Goal: Task Accomplishment & Management: Manage account settings

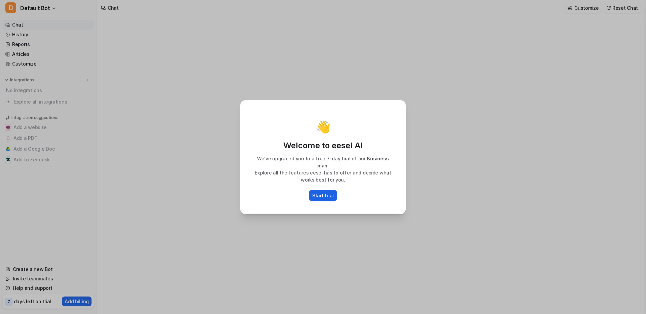
type textarea "**********"
click at [326, 192] on p "Start trial" at bounding box center [323, 195] width 22 height 7
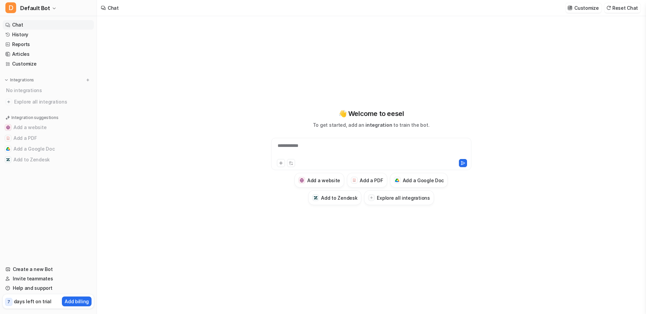
click at [317, 142] on div "**********" at bounding box center [371, 154] width 200 height 32
click at [316, 145] on div "**********" at bounding box center [371, 149] width 197 height 15
click at [40, 8] on span "Default Bot" at bounding box center [35, 7] width 30 height 9
click at [36, 49] on link "Settings" at bounding box center [53, 50] width 93 height 11
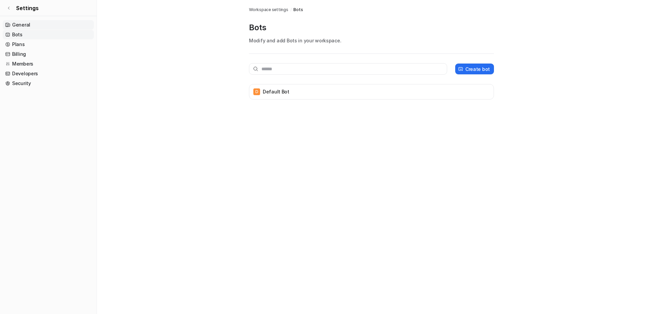
click at [45, 25] on link "General" at bounding box center [48, 24] width 91 height 9
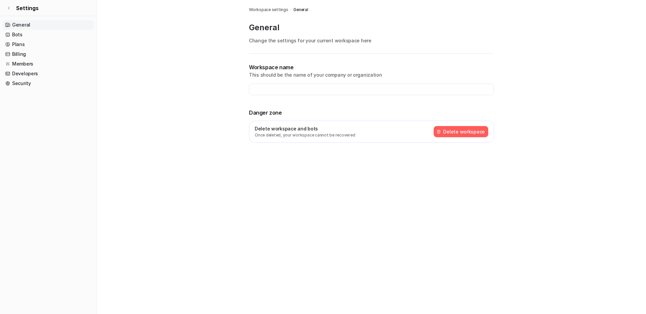
type input "**********"
click at [53, 33] on link "Bots" at bounding box center [48, 34] width 91 height 9
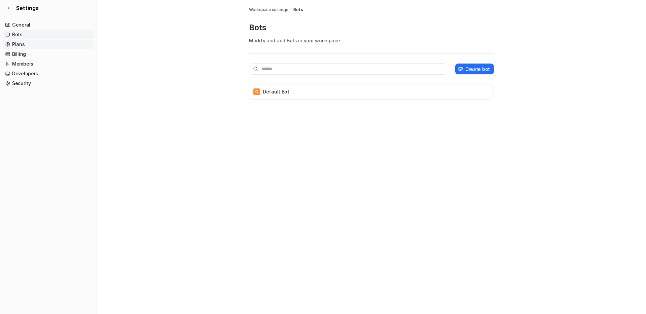
click at [49, 46] on link "Plans" at bounding box center [48, 44] width 91 height 9
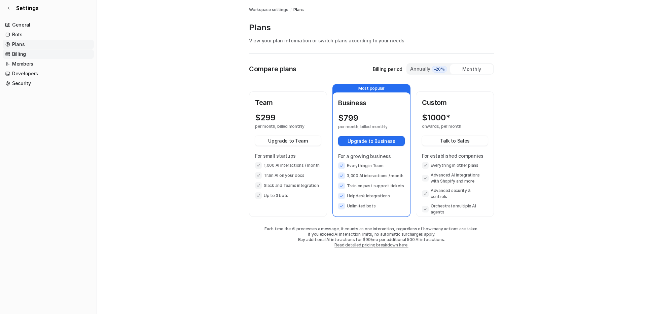
click at [48, 52] on link "Billing" at bounding box center [48, 53] width 91 height 9
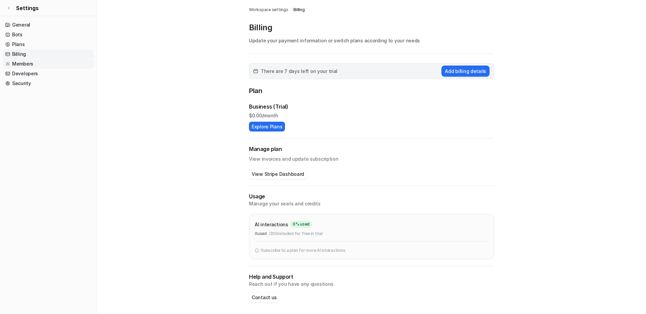
click at [42, 60] on link "Members" at bounding box center [48, 63] width 91 height 9
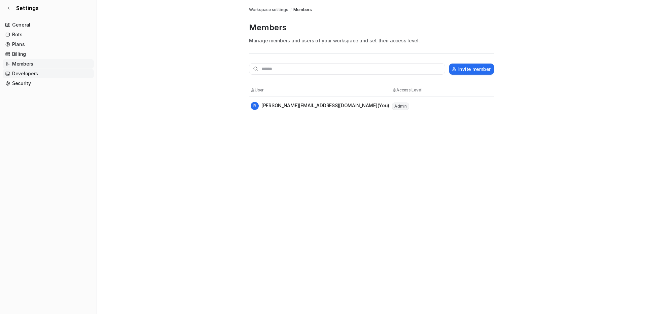
click at [42, 73] on link "Developers" at bounding box center [48, 73] width 91 height 9
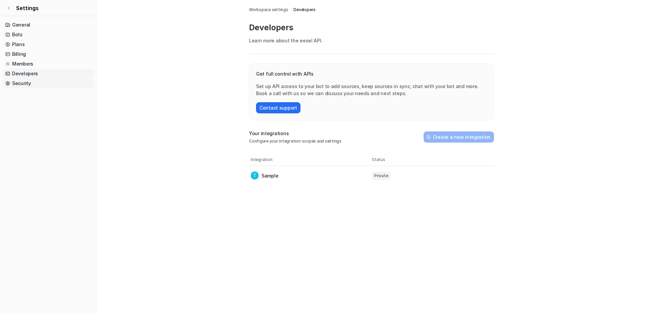
click at [42, 82] on link "Security" at bounding box center [48, 83] width 91 height 9
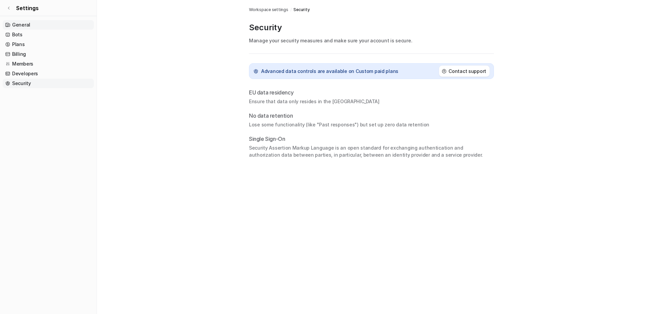
click at [45, 24] on link "General" at bounding box center [48, 24] width 91 height 9
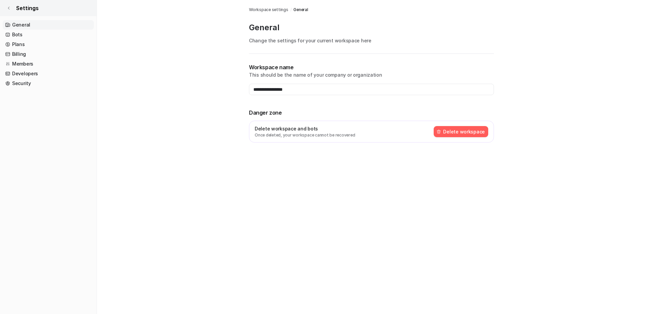
click at [10, 9] on icon at bounding box center [9, 8] width 4 height 4
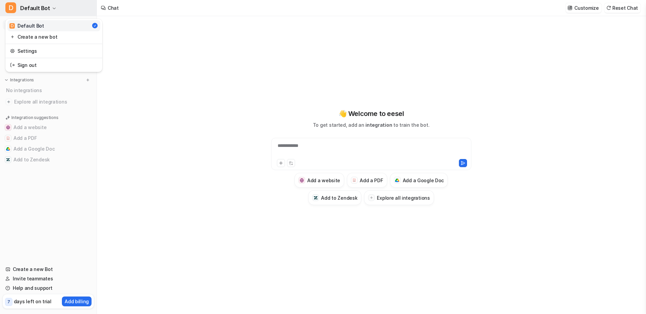
click at [41, 8] on span "Default Bot" at bounding box center [35, 7] width 30 height 9
click at [494, 24] on div "**********" at bounding box center [371, 157] width 248 height 282
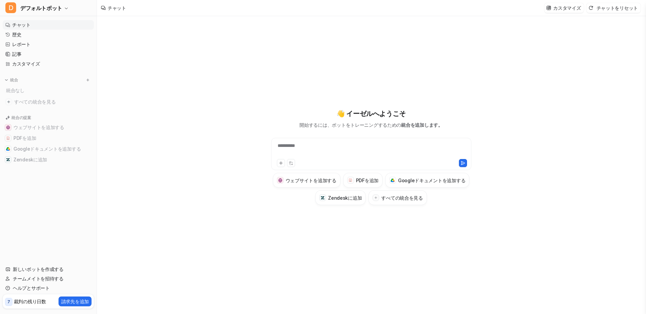
click at [211, 63] on div "**********" at bounding box center [371, 165] width 549 height 298
click at [28, 128] on font "ウェブサイトを追加する" at bounding box center [38, 128] width 51 height 6
click at [28, 133] on button "PDFを追加" at bounding box center [48, 138] width 91 height 11
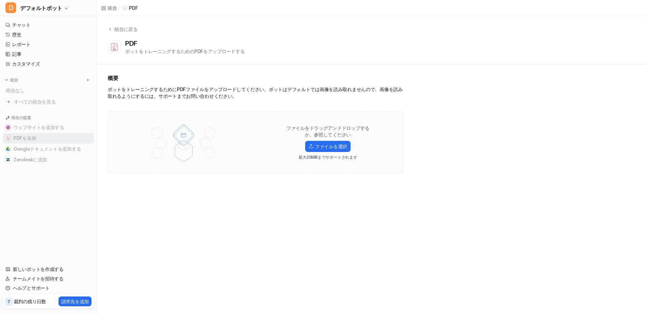
click at [55, 136] on button "PDFを追加" at bounding box center [48, 138] width 91 height 11
click at [55, 131] on button "ウェブサイトを追加する" at bounding box center [48, 127] width 91 height 11
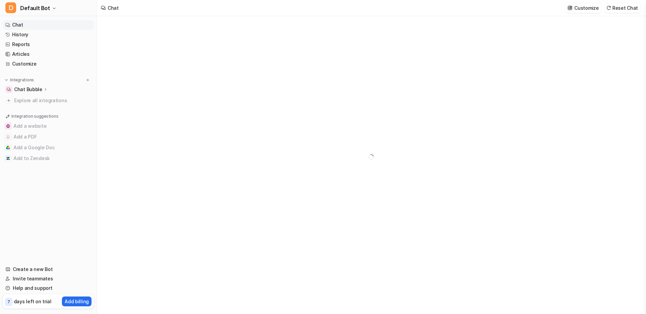
type textarea "**********"
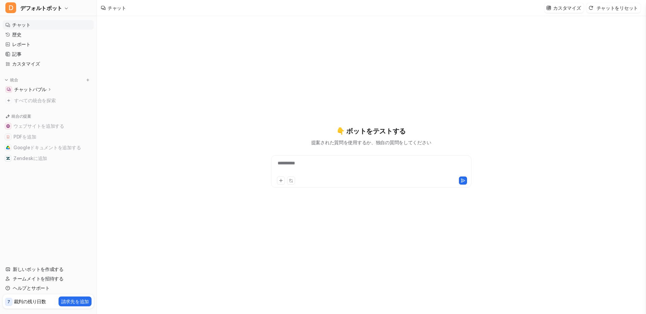
click at [189, 67] on div "**********" at bounding box center [371, 165] width 549 height 298
click at [295, 165] on font "**********" at bounding box center [286, 163] width 17 height 5
drag, startPoint x: 336, startPoint y: 163, endPoint x: 257, endPoint y: 153, distance: 79.4
click at [256, 153] on div "**********" at bounding box center [371, 157] width 248 height 62
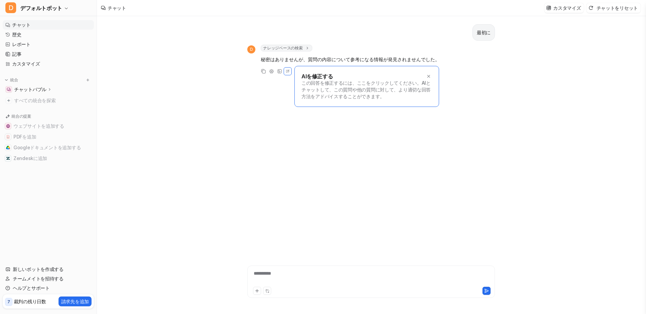
click at [304, 273] on div "**********" at bounding box center [371, 277] width 244 height 15
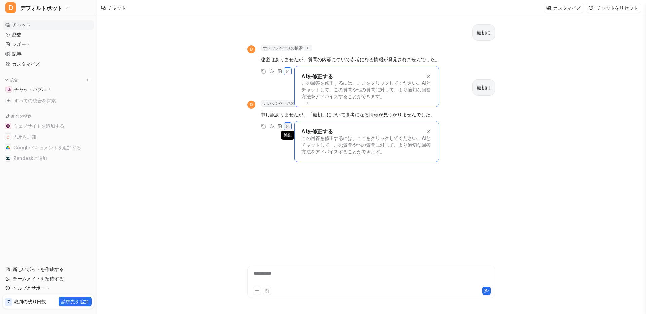
click at [290, 128] on icon at bounding box center [288, 126] width 6 height 9
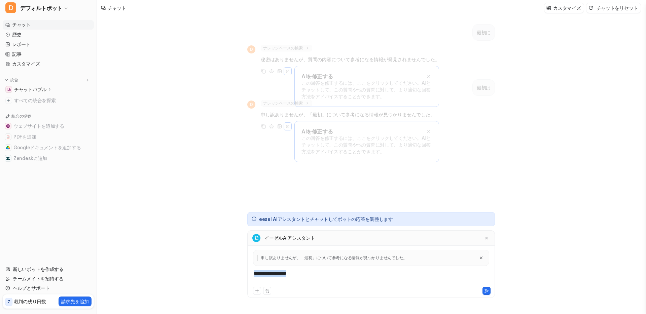
drag, startPoint x: 352, startPoint y: 276, endPoint x: 254, endPoint y: 274, distance: 98.0
click at [254, 274] on div "**********" at bounding box center [371, 277] width 244 height 15
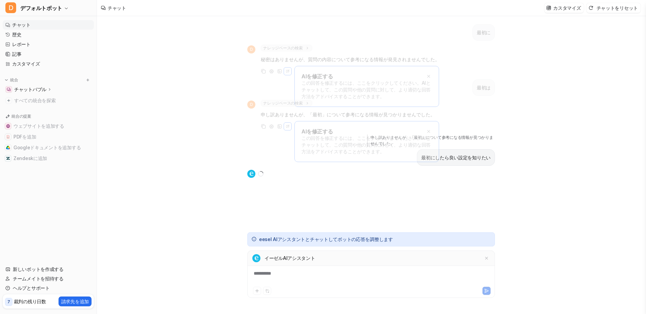
click at [406, 190] on div "最初に D ナレッジベースの検索 search_queries : [ "最初に" ] 秘密はありませんが、質問の内容について参考になる情報が発見されませんで…" at bounding box center [371, 122] width 248 height 212
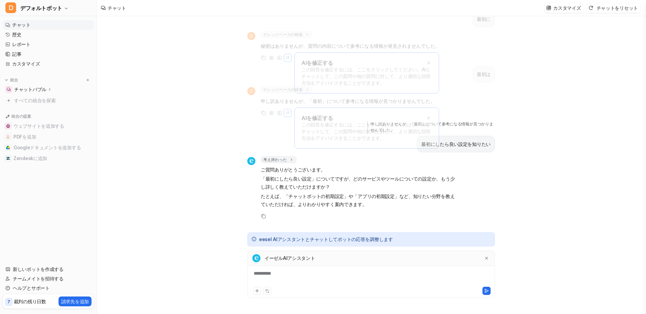
scroll to position [13, 0]
click at [311, 273] on div "**********" at bounding box center [371, 277] width 244 height 15
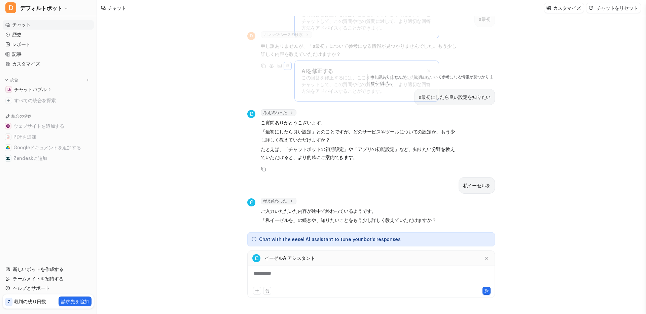
scroll to position [77, 0]
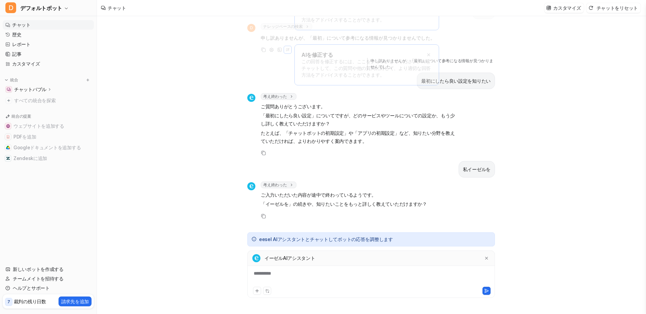
click at [271, 273] on font "**********" at bounding box center [262, 273] width 17 height 5
drag, startPoint x: 320, startPoint y: 281, endPoint x: 227, endPoint y: 265, distance: 94.2
click at [227, 265] on div "最初に D ナレッジベースの検索 search_queries : [ "最初に" ] 秘密はありませんが、質問の内容について参考になる情報が発見されませんで…" at bounding box center [371, 165] width 549 height 298
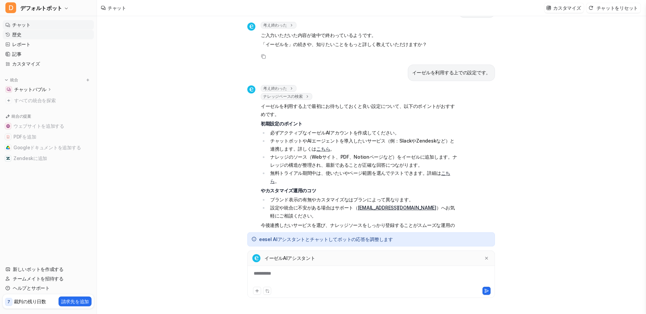
scroll to position [238, 0]
click at [50, 25] on link "チャット" at bounding box center [48, 24] width 91 height 9
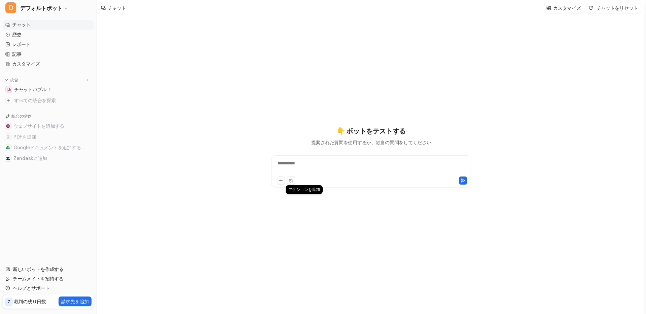
click at [290, 181] on icon at bounding box center [291, 181] width 4 height 4
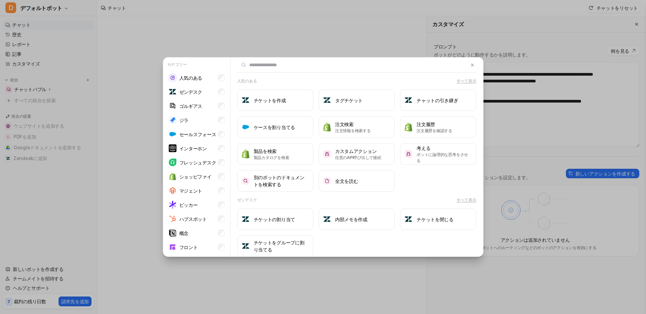
click at [150, 176] on div "カテゴリー 人気のある ゼンデスク ゴルギアス ジラ セールスフォース インターホン フレッシュデスク ショッピファイ マジェント ピッカー ハブスポット 概…" at bounding box center [323, 157] width 646 height 314
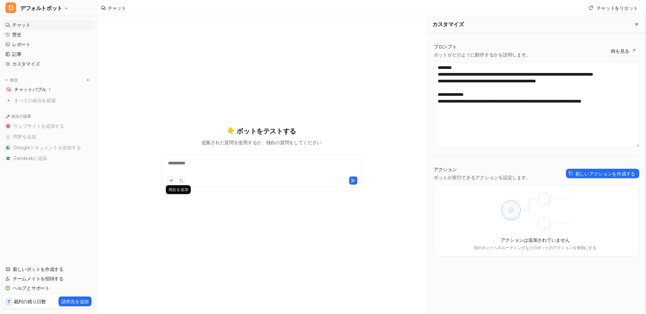
click at [170, 179] on icon at bounding box center [171, 180] width 5 height 5
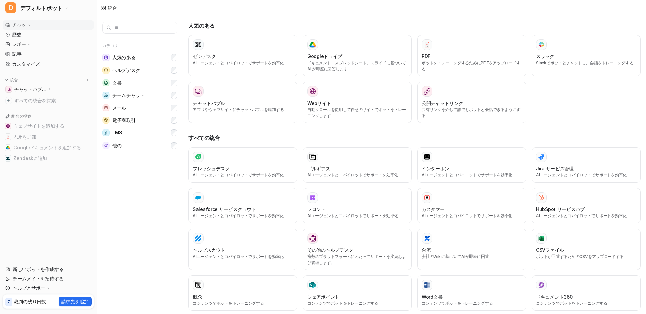
click at [23, 25] on font "チャット" at bounding box center [21, 25] width 19 height 6
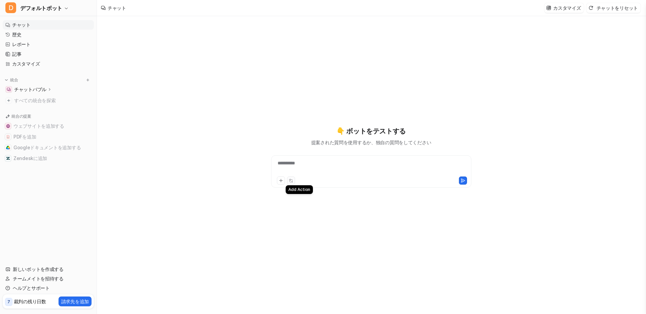
click at [289, 177] on button at bounding box center [291, 181] width 8 height 8
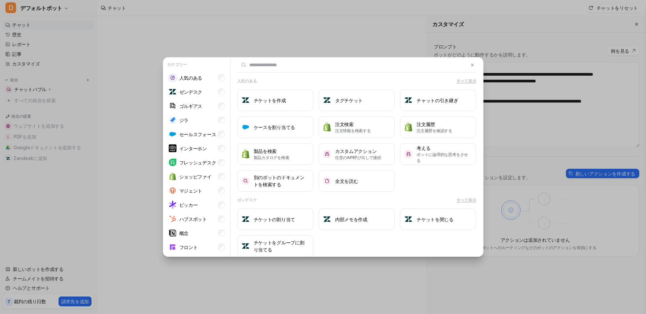
click at [337, 33] on div "カテゴリー 人気のある ゼンデスク ゴルギアス ジラ セールスフォース インターホン フレッシュデスク ショッピファイ マジェント ピッカー ハブスポット 概…" at bounding box center [322, 157] width 331 height 314
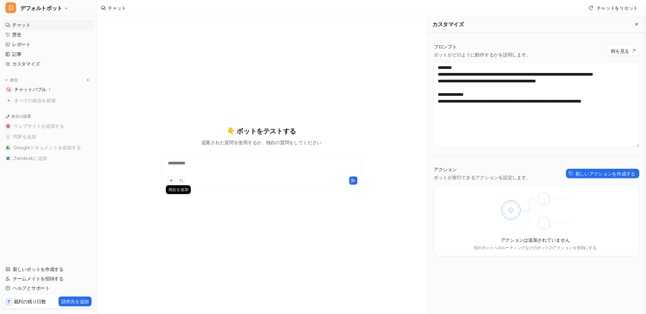
click at [171, 182] on icon at bounding box center [171, 180] width 5 height 5
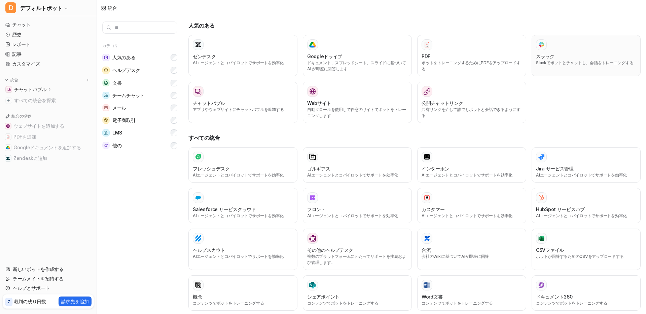
click at [569, 64] on font "Slackでボットとチャットし、会話をトレーニングする" at bounding box center [585, 62] width 98 height 5
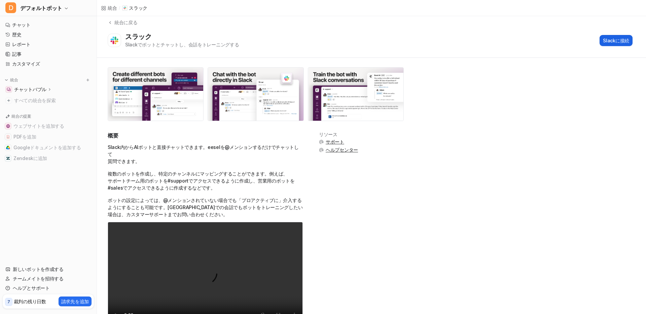
scroll to position [7, 0]
click at [616, 38] on font "Slackに接続" at bounding box center [616, 40] width 26 height 6
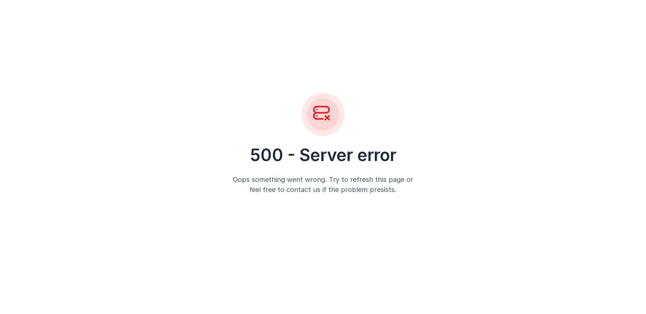
scroll to position [0, 0]
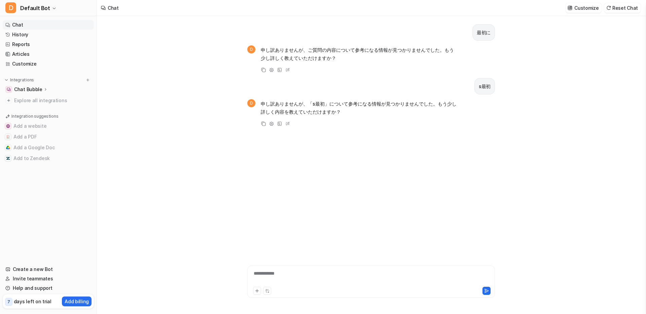
click at [23, 25] on link "Chat" at bounding box center [48, 24] width 91 height 9
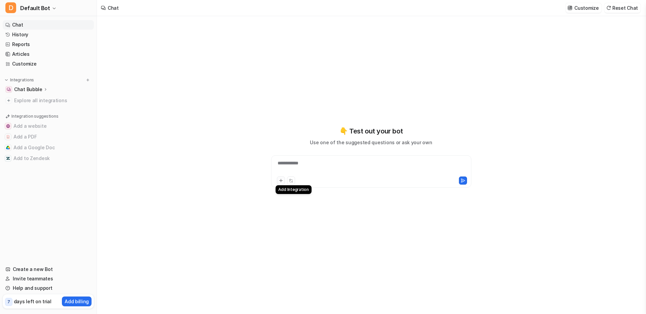
click at [283, 180] on button at bounding box center [281, 181] width 8 height 8
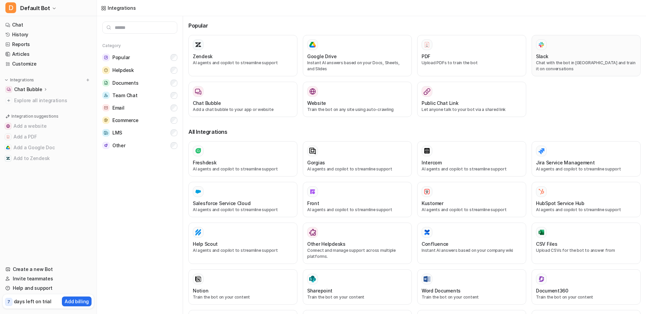
click at [588, 50] on div "Slack Chat with the bot in Slack and train it on conversations" at bounding box center [586, 55] width 100 height 33
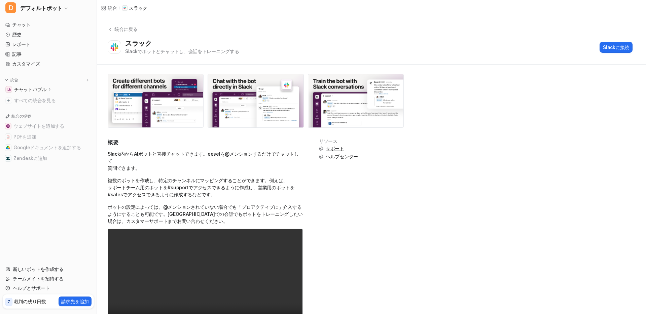
click at [526, 52] on div "スラック Slackでボットとチャットし、会話をトレーニングする Slackに接続" at bounding box center [370, 46] width 525 height 15
click at [607, 46] on font "Slackに接続" at bounding box center [616, 47] width 26 height 6
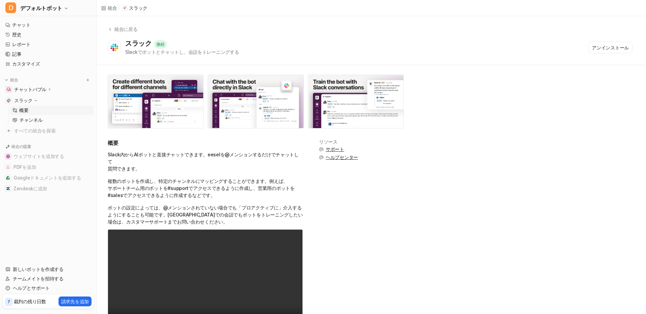
click at [399, 186] on div "概要 Slack内からAIボットと直接チャットできます。eeselを@メンションするだけでチャットして 質問できます。 複数のボットを作成し、特定のチャンネル…" at bounding box center [372, 243] width 528 height 208
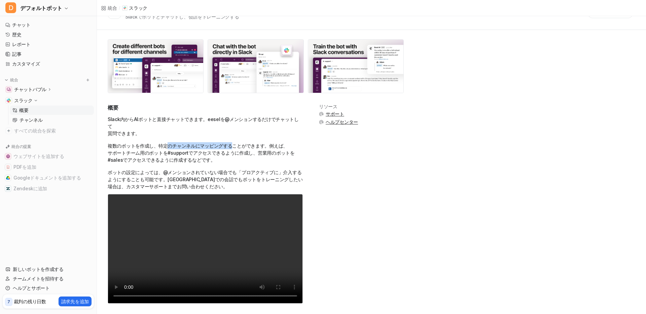
drag, startPoint x: 168, startPoint y: 138, endPoint x: 233, endPoint y: 137, distance: 65.3
click at [233, 143] on font "複数のボットを作成し、特定のチャンネルにマッピングすることができます。例えば、" at bounding box center [198, 146] width 180 height 6
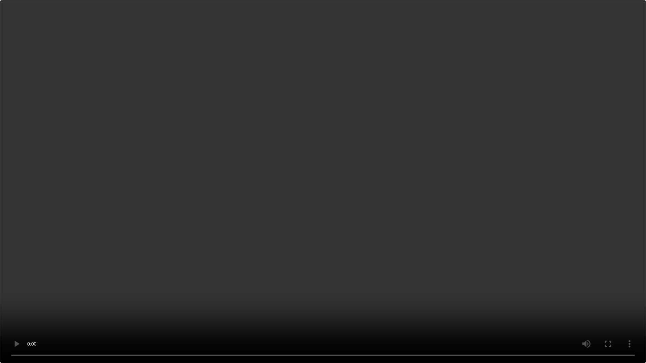
click at [622, 24] on video "お使いのブラウザはビデオタグをサポートしていません。" at bounding box center [323, 181] width 646 height 363
click at [618, 13] on video "お使いのブラウザはビデオタグをサポートしていません。" at bounding box center [323, 181] width 646 height 363
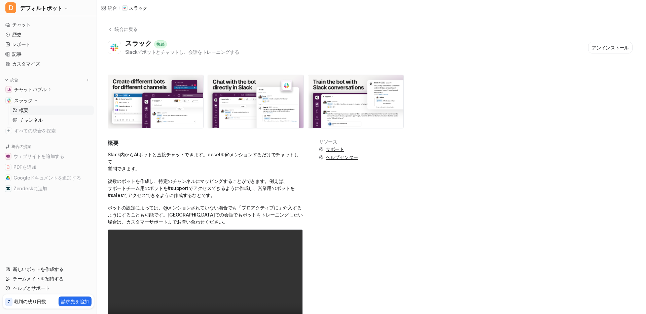
click at [32, 100] on font "スラック" at bounding box center [23, 101] width 19 height 6
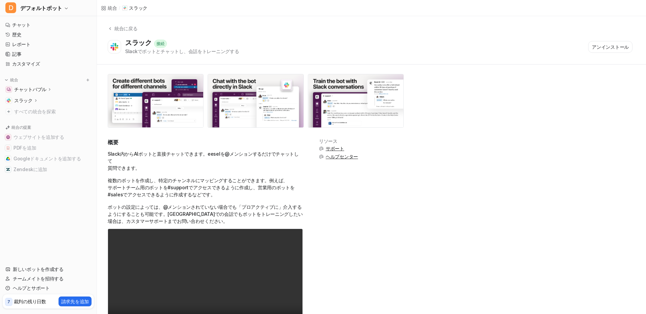
click at [45, 88] on font "チャットバブル" at bounding box center [30, 89] width 32 height 6
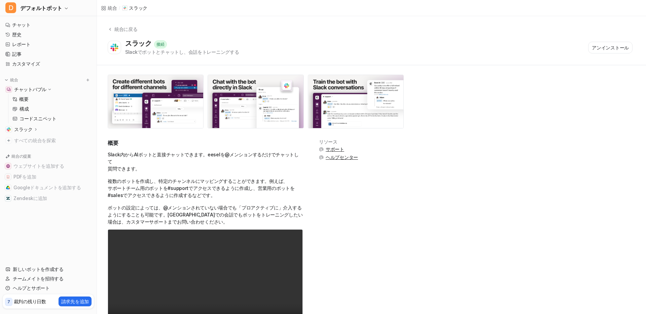
click at [45, 88] on font "チャットバブル" at bounding box center [30, 89] width 32 height 6
click at [25, 27] on font "チャット" at bounding box center [21, 25] width 19 height 6
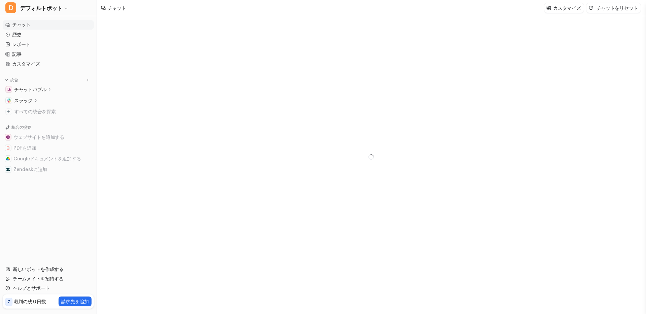
click at [33, 99] on icon at bounding box center [35, 100] width 5 height 5
type textarea "**********"
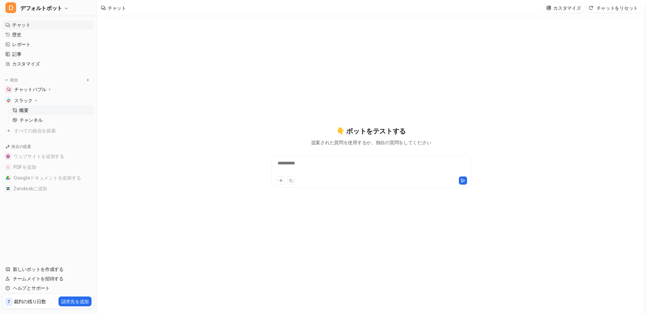
click at [29, 111] on link "概要" at bounding box center [52, 110] width 84 height 9
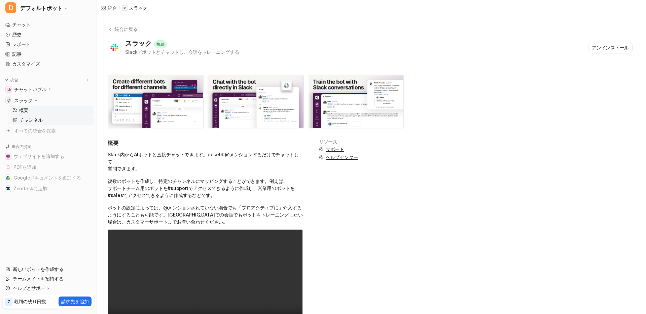
click at [31, 119] on font "チャンネル" at bounding box center [31, 120] width 23 height 6
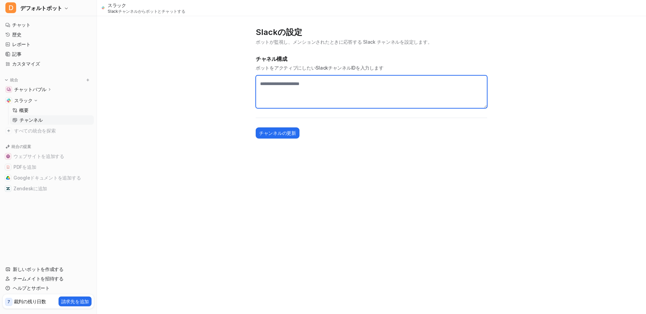
click at [331, 85] on textarea at bounding box center [372, 91] width 232 height 33
click at [332, 83] on textarea at bounding box center [372, 91] width 232 height 33
click at [339, 87] on textarea at bounding box center [372, 91] width 232 height 33
click at [339, 84] on textarea at bounding box center [372, 91] width 232 height 33
drag, startPoint x: 331, startPoint y: 82, endPoint x: 327, endPoint y: 84, distance: 3.8
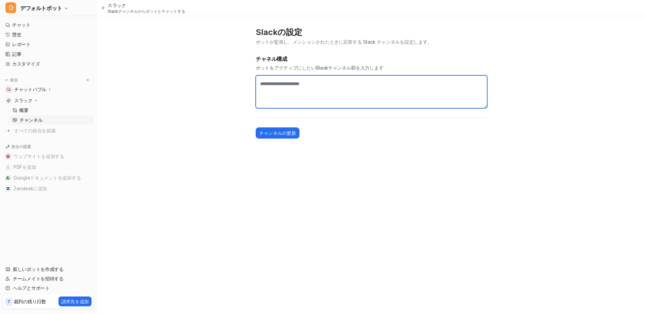
click at [330, 82] on textarea at bounding box center [372, 91] width 232 height 33
click at [327, 84] on textarea at bounding box center [372, 91] width 232 height 33
drag, startPoint x: 327, startPoint y: 84, endPoint x: 282, endPoint y: 83, distance: 45.5
click at [284, 83] on textarea at bounding box center [372, 91] width 232 height 33
paste textarea "**********"
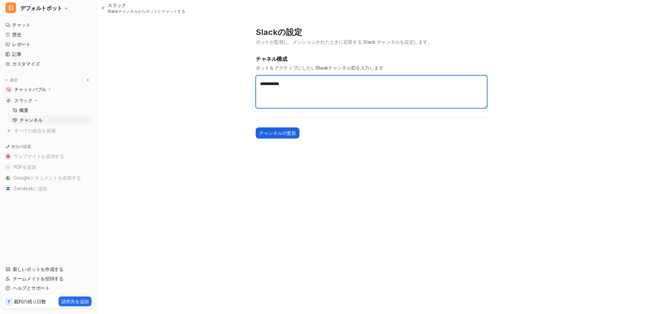
type textarea "**********"
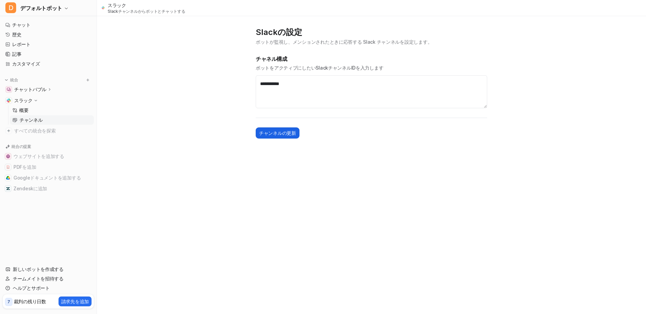
click at [283, 136] on span "チャンネルの更新" at bounding box center [277, 133] width 37 height 7
click at [288, 137] on button "チャンネルの更新" at bounding box center [278, 133] width 44 height 11
click at [305, 156] on div "**********" at bounding box center [323, 157] width 646 height 314
click at [24, 108] on font "概要" at bounding box center [23, 110] width 9 height 6
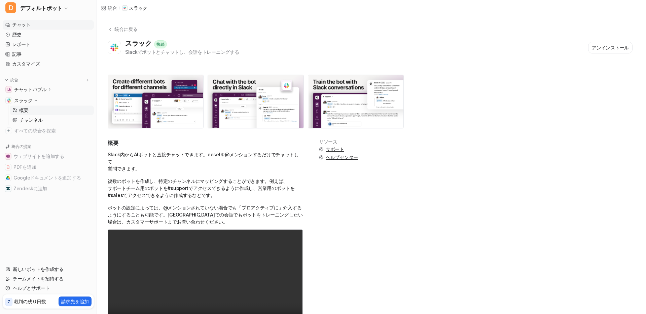
click at [30, 25] on font "チャット" at bounding box center [21, 25] width 19 height 6
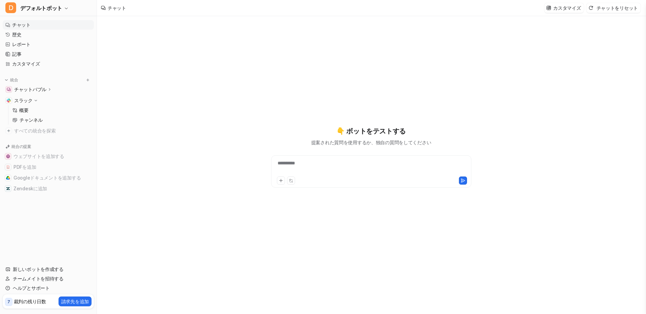
click at [324, 168] on div "**********" at bounding box center [371, 167] width 197 height 15
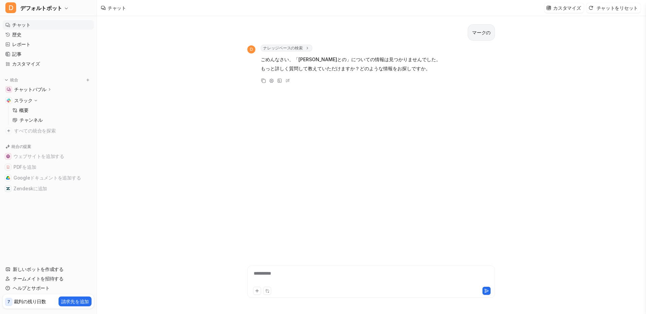
click at [305, 277] on div "**********" at bounding box center [371, 277] width 244 height 15
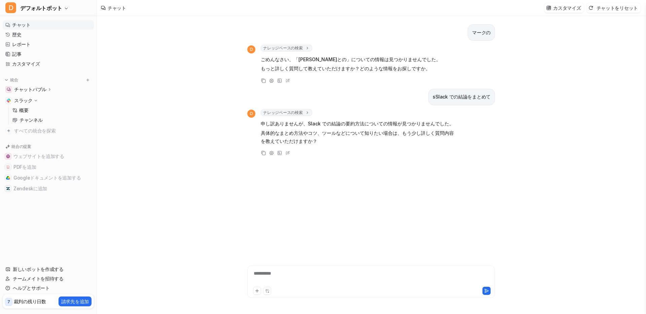
click at [36, 23] on link "チャット" at bounding box center [48, 24] width 91 height 9
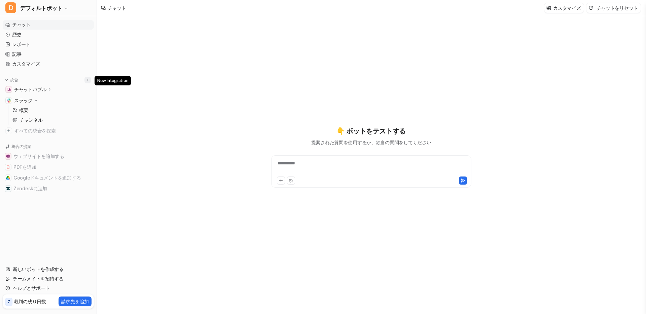
click at [91, 80] on button at bounding box center [87, 80] width 7 height 7
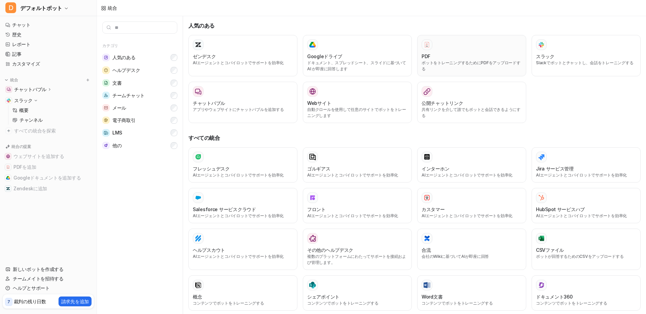
click at [466, 65] on p "ボットをトレーニングするためにPDFをアップロードする" at bounding box center [472, 66] width 100 height 12
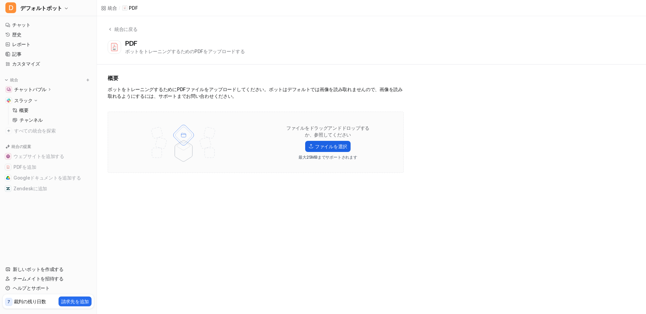
click at [335, 145] on font "ファイルを選択" at bounding box center [331, 147] width 32 height 6
click at [0, 0] on input "ファイルを選択" at bounding box center [0, 0] width 0 height 0
click at [83, 190] on icon at bounding box center [84, 191] width 7 height 7
click at [82, 247] on icon at bounding box center [84, 247] width 7 height 7
click at [82, 208] on font "停止" at bounding box center [80, 208] width 9 height 6
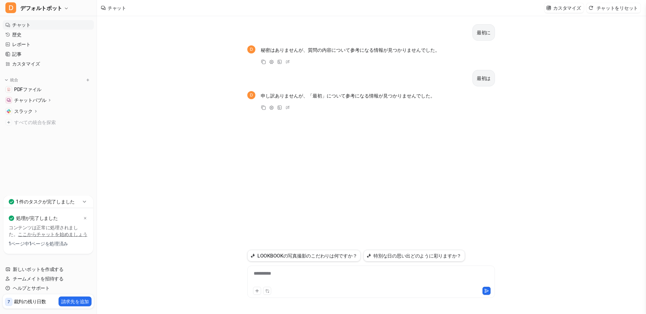
click at [59, 183] on nav "チャット 歴史 レポート 記事 カスタマイズ 統合 PDFファイル チャットバブル 概要 構成 コードスニペット スラック 概要 チャンネル すべての統合を探索" at bounding box center [48, 106] width 97 height 178
click at [53, 235] on font "ここからチャットを始めましょう" at bounding box center [52, 235] width 69 height 6
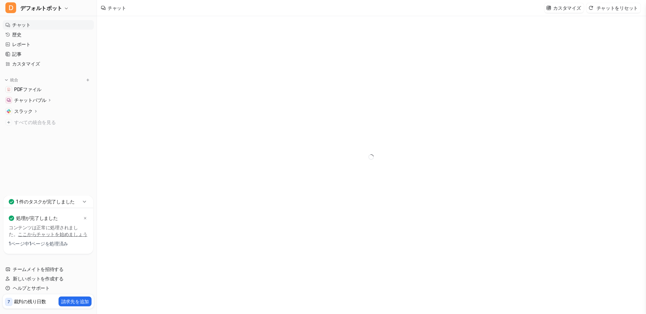
type textarea "**********"
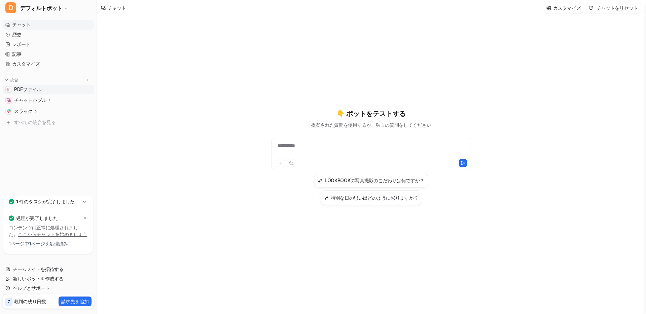
click at [43, 85] on link "PDFファイル" at bounding box center [48, 89] width 91 height 9
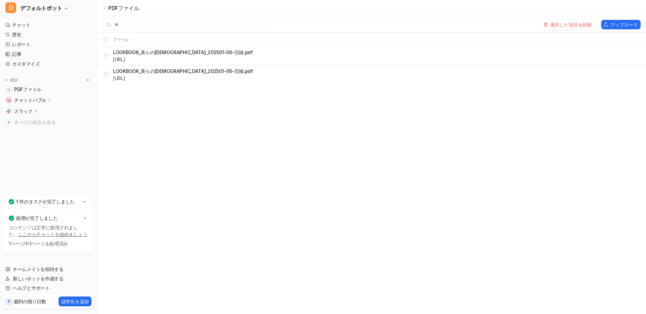
click at [556, 19] on div "選択した項目を削除 アップロード" at bounding box center [371, 24] width 549 height 11
click at [556, 23] on font "選択した項目を削除" at bounding box center [570, 25] width 41 height 6
click at [47, 174] on nav "チャット 歴史 レポート 記事 カスタマイズ 統合 PDFファイル チャットバブル 概要 構成 コードスニペット スラック 概要 チャンネル すべての統合を見る" at bounding box center [48, 106] width 97 height 178
click at [42, 89] on link "PDFファイル" at bounding box center [48, 89] width 91 height 9
click at [56, 181] on nav "チャット 歴史 レポート 記事 カスタマイズ 統合 PDFファイル チャットバブル 概要 構成 コードスニペット スラック 概要 チャンネル すべての統合を見る" at bounding box center [48, 106] width 97 height 178
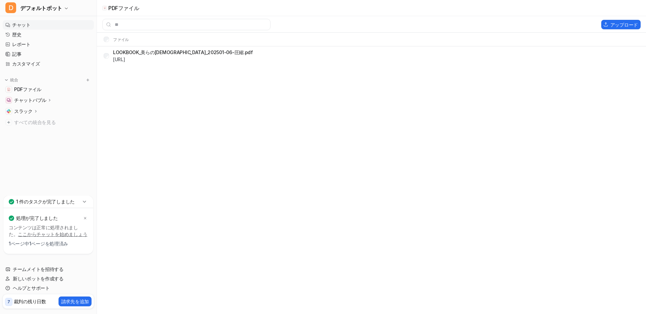
click at [45, 25] on link "チャット" at bounding box center [48, 24] width 91 height 9
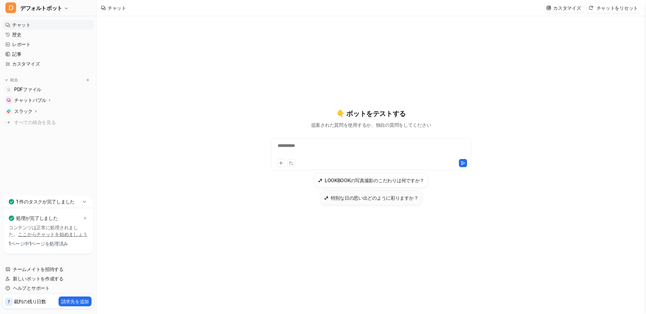
click at [360, 192] on button "特別な日の思い出どのように彩りますか？" at bounding box center [371, 197] width 103 height 15
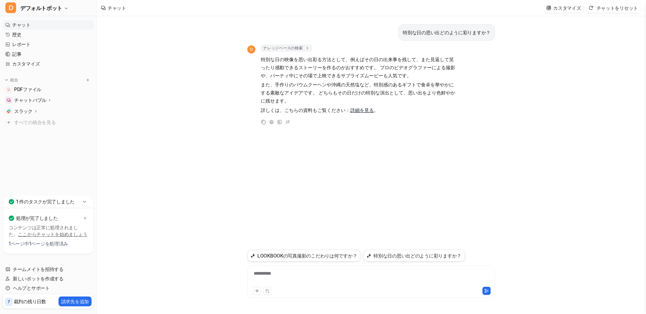
click at [302, 272] on div "**********" at bounding box center [371, 277] width 244 height 15
drag, startPoint x: 307, startPoint y: 272, endPoint x: 250, endPoint y: 266, distance: 56.8
click at [252, 268] on div "**********" at bounding box center [371, 282] width 248 height 32
paste div
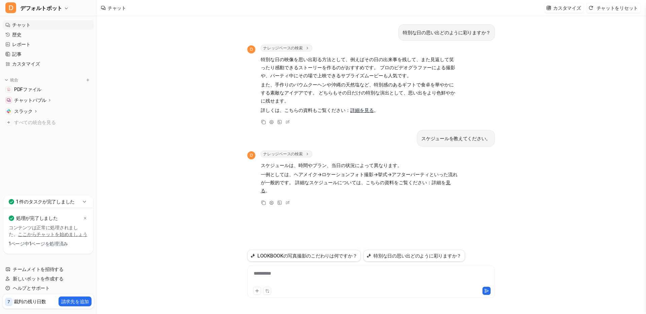
click at [303, 282] on div "**********" at bounding box center [371, 277] width 244 height 15
drag, startPoint x: 303, startPoint y: 274, endPoint x: 245, endPoint y: 266, distance: 58.4
click at [245, 266] on div "特別な日の思い出どのように彩りますか？ D ナレッジベースの検索 search_queries : [ "特別な日の思い出彩り方", "思い出作り方おすすめ"…" at bounding box center [371, 165] width 258 height 298
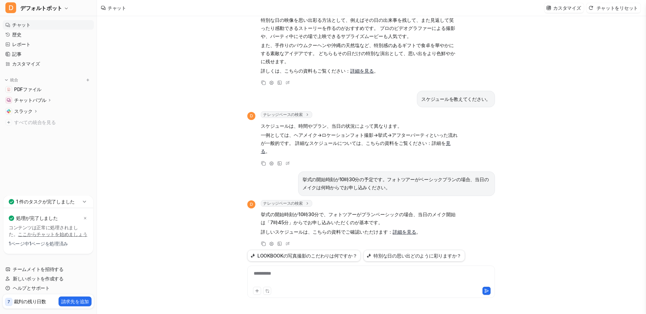
scroll to position [47, 0]
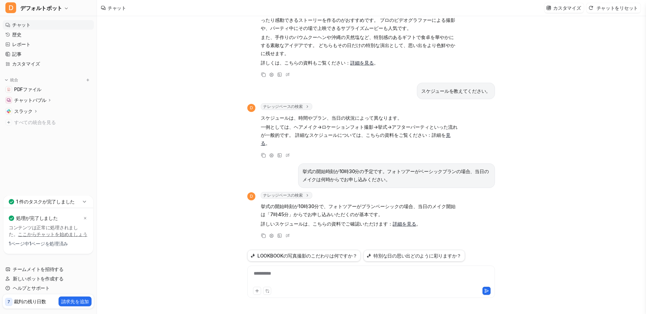
click at [401, 222] on font "詳細を見る" at bounding box center [405, 224] width 24 height 6
click at [319, 278] on div "**********" at bounding box center [371, 277] width 244 height 15
drag, startPoint x: 348, startPoint y: 269, endPoint x: 220, endPoint y: 269, distance: 127.9
click at [220, 269] on div "特別な日の思い出どのように彩りますか？ D ナレッジベースの検索 search_queries : [ "特別な日の思い出彩り方", "思い出作り方おすすめ"…" at bounding box center [371, 165] width 549 height 298
drag, startPoint x: 307, startPoint y: 275, endPoint x: 260, endPoint y: 273, distance: 46.9
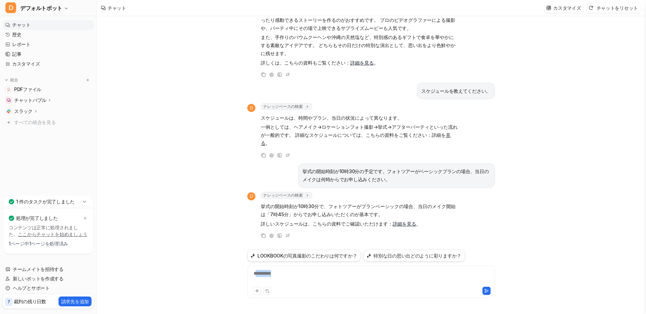
click at [260, 273] on div "**********" at bounding box center [371, 277] width 244 height 15
click at [255, 273] on font "**********" at bounding box center [266, 273] width 24 height 5
click at [350, 274] on div "**********" at bounding box center [371, 277] width 244 height 15
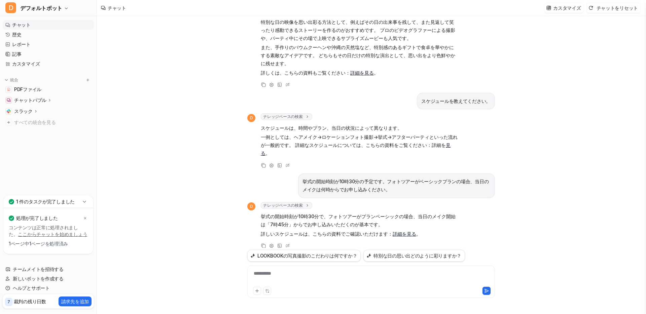
scroll to position [128, 0]
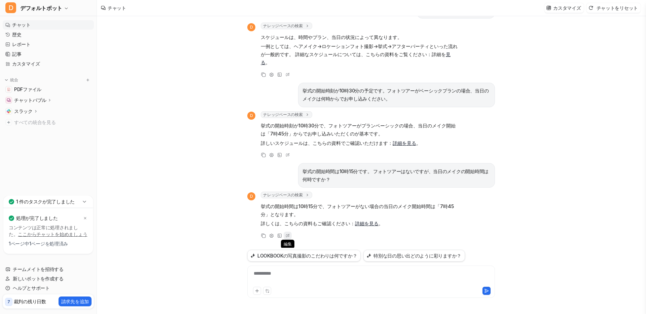
click at [287, 235] on icon at bounding box center [287, 236] width 7 height 9
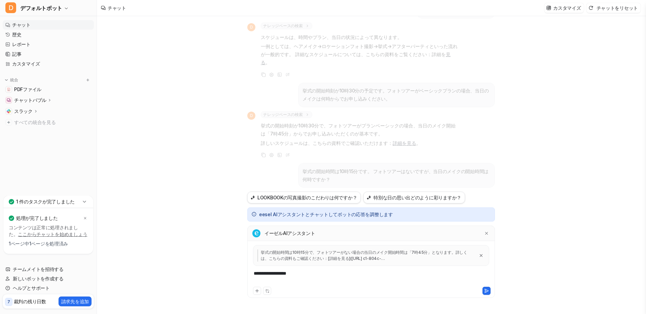
click at [358, 273] on div "**********" at bounding box center [371, 277] width 244 height 15
drag, startPoint x: 335, startPoint y: 276, endPoint x: 255, endPoint y: 275, distance: 80.4
click at [255, 275] on div "**********" at bounding box center [371, 277] width 244 height 15
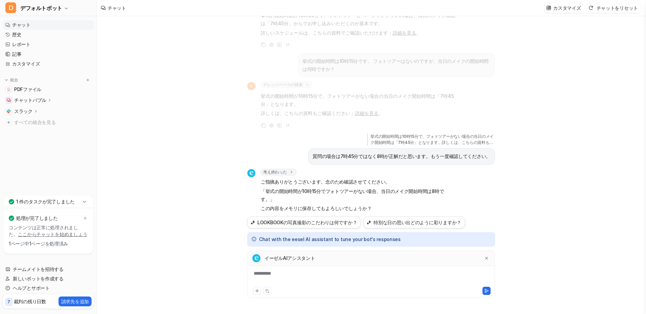
scroll to position [247, 0]
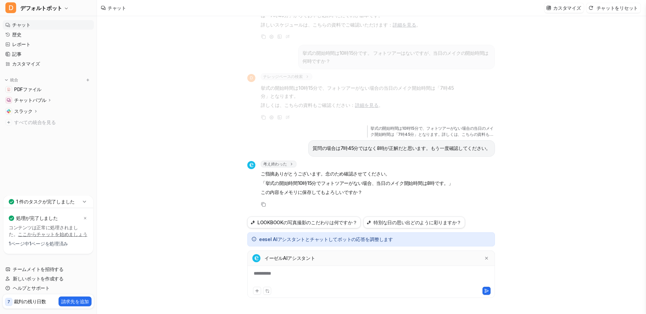
click at [287, 277] on div "**********" at bounding box center [371, 277] width 244 height 15
drag, startPoint x: 307, startPoint y: 275, endPoint x: 218, endPoint y: 262, distance: 90.4
click at [218, 262] on div "特別な日の思い出どのように彩りますか？ D ナレッジベースの検索 search_queries : [ "特別な日の思い出彩り方", "思い出作り方おすすめ"…" at bounding box center [371, 165] width 549 height 298
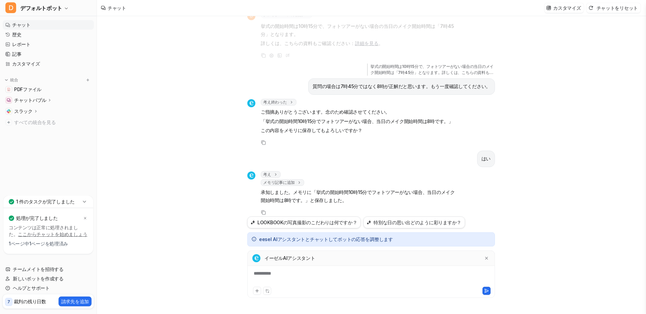
scroll to position [317, 0]
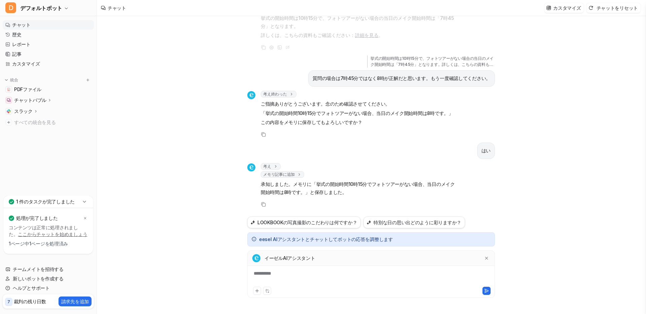
click at [304, 276] on div "**********" at bounding box center [371, 277] width 244 height 15
click at [275, 95] on font "考え終わった" at bounding box center [275, 94] width 24 height 5
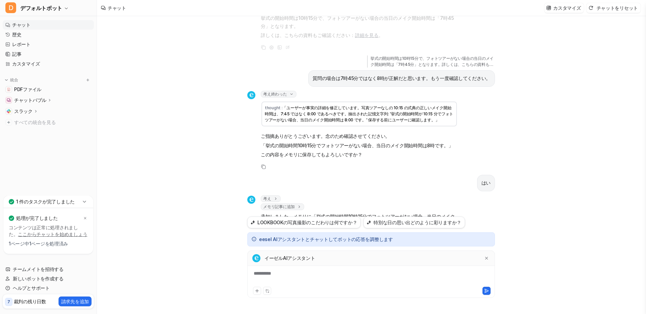
click at [275, 95] on font "考え終わった" at bounding box center [275, 94] width 24 height 5
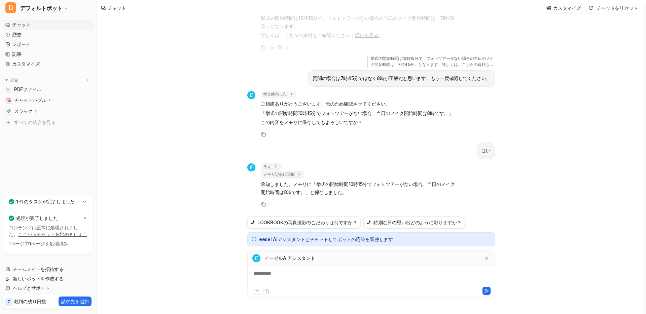
click at [275, 95] on font "考え終わった" at bounding box center [275, 94] width 24 height 5
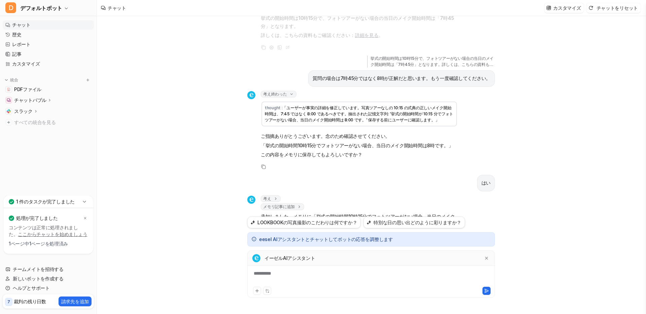
click at [275, 95] on font "考え終わった" at bounding box center [275, 94] width 24 height 5
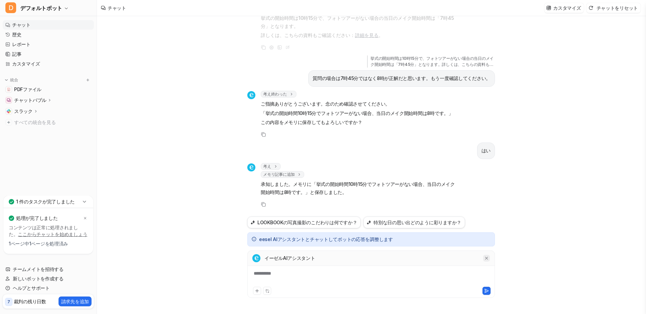
click at [486, 257] on icon at bounding box center [486, 258] width 5 height 5
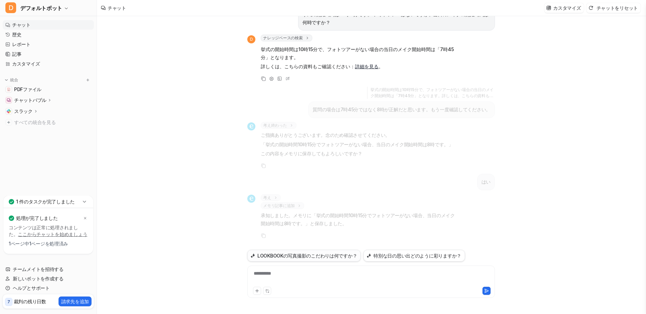
scroll to position [285, 0]
click at [315, 270] on div "**********" at bounding box center [371, 277] width 244 height 15
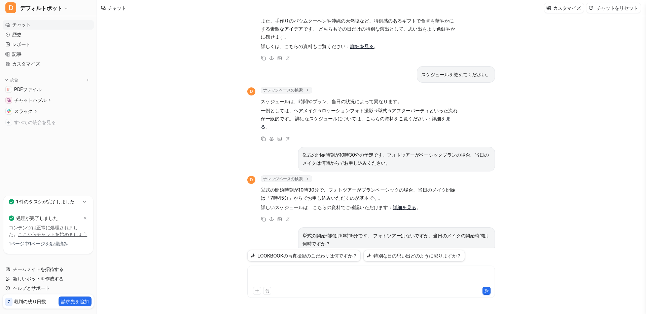
scroll to position [0, 0]
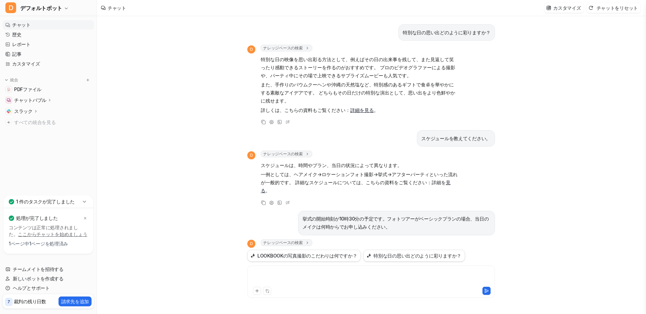
click at [178, 135] on div "特別な日の思い出どのように彩りますか？ D ナレッジベースの検索 search_queries : [ "特別な日の思い出彩り方", "思い出作り方おすすめ"…" at bounding box center [371, 165] width 549 height 298
click at [590, 44] on div "特別な日の思い出どのように彩りますか？ D ナレッジベースの検索 search_queries : [ "特別な日の思い出彩り方", "思い出作り方おすすめ"…" at bounding box center [371, 165] width 549 height 298
click at [56, 279] on font "新しいボットを作成する" at bounding box center [38, 279] width 51 height 6
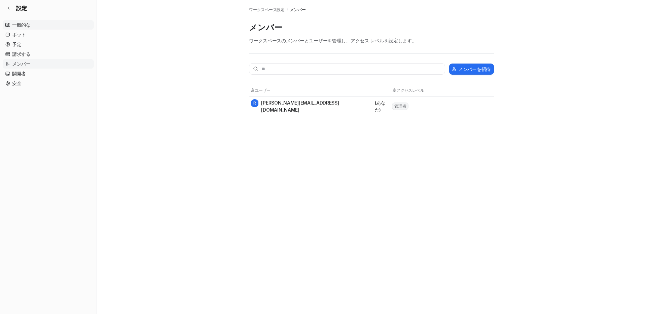
click at [30, 24] on font "一般的な" at bounding box center [21, 25] width 19 height 6
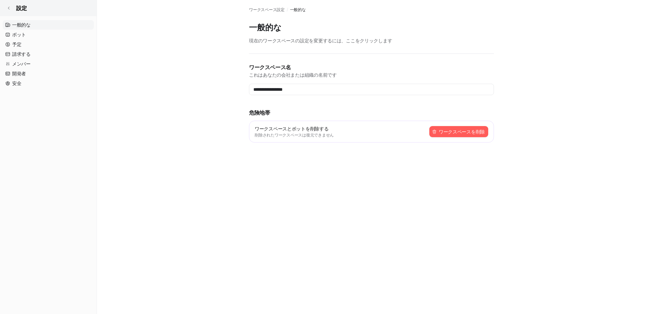
click at [8, 9] on icon at bounding box center [9, 8] width 4 height 4
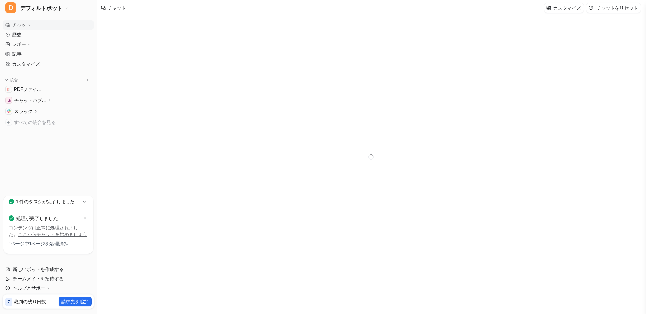
click at [29, 23] on font "チャット" at bounding box center [21, 25] width 19 height 6
click at [29, 33] on link "歴史" at bounding box center [48, 34] width 91 height 9
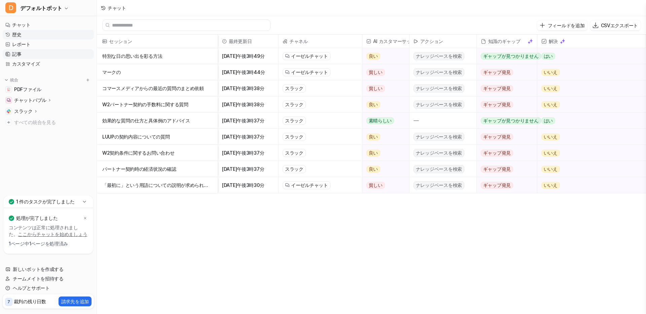
click at [33, 50] on link "記事" at bounding box center [48, 53] width 91 height 9
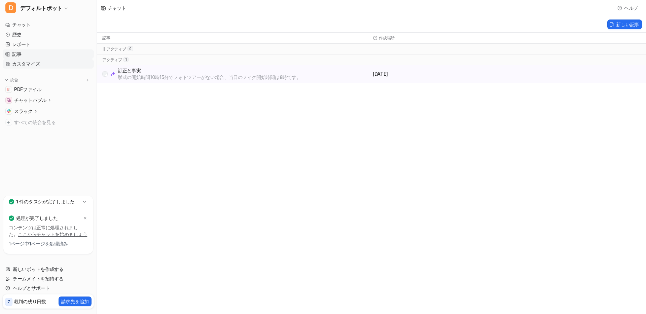
click at [43, 61] on link "カスタマイズ" at bounding box center [48, 63] width 91 height 9
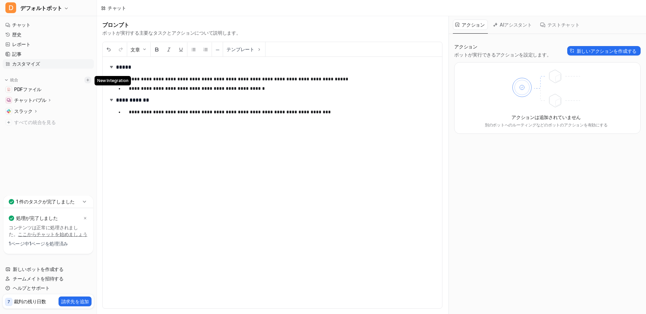
click at [87, 79] on img at bounding box center [87, 80] width 5 height 5
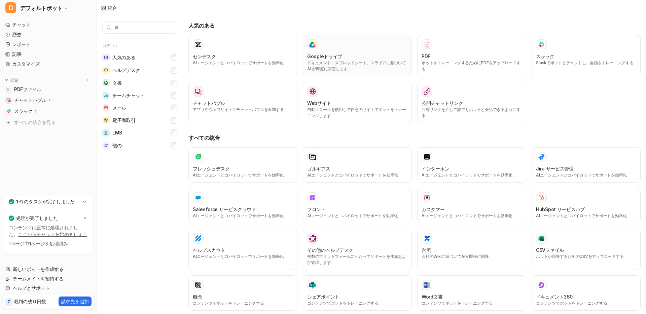
click at [350, 49] on div at bounding box center [357, 44] width 100 height 11
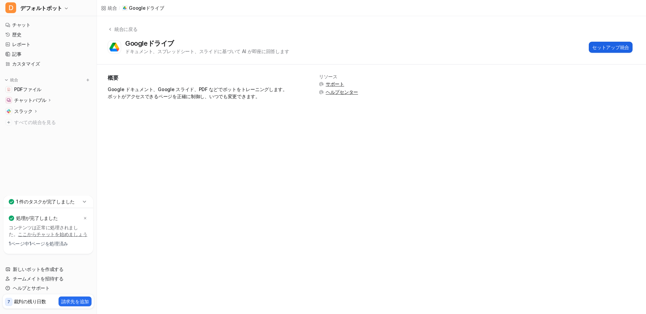
click at [607, 49] on font "セットアップ統合" at bounding box center [610, 47] width 37 height 6
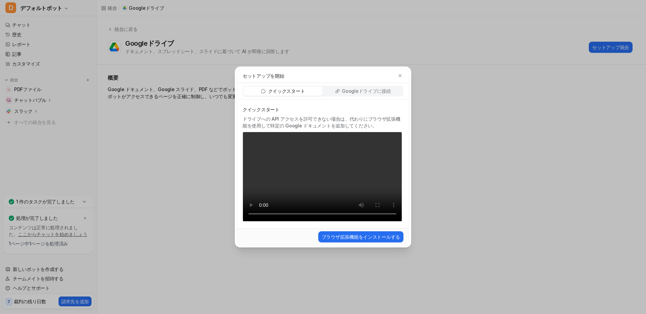
click at [373, 89] on font "Googleドライブに接続" at bounding box center [366, 91] width 49 height 6
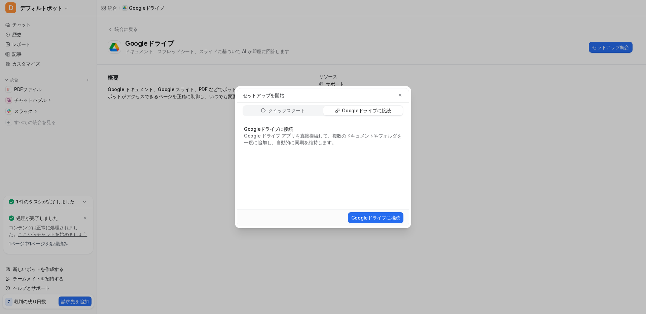
click at [282, 113] on p "クイックスタート" at bounding box center [286, 110] width 37 height 7
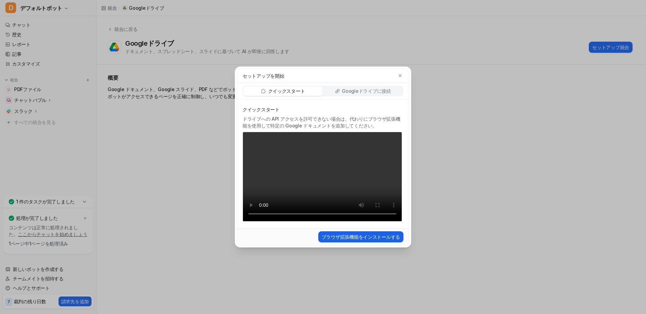
click at [360, 235] on font "ブラウザ拡張機能をインストールする" at bounding box center [361, 237] width 78 height 6
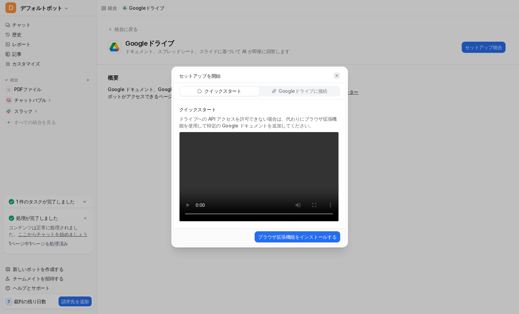
click at [340, 76] on div "セットアップを開始" at bounding box center [260, 76] width 172 height 14
click at [337, 76] on icon "button" at bounding box center [336, 75] width 5 height 5
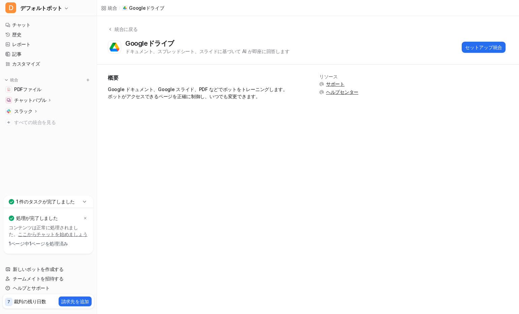
click at [357, 52] on div "Googleドライブ ドキュメント、スプレッドシート、スライドに基づいて AI が即座に回答します セットアップ統合" at bounding box center [306, 46] width 397 height 15
click at [352, 41] on div "Googleドライブ ドキュメント、スプレッドシート、スライドに基づいて AI が即座に回答します セットアップ統合" at bounding box center [306, 46] width 397 height 15
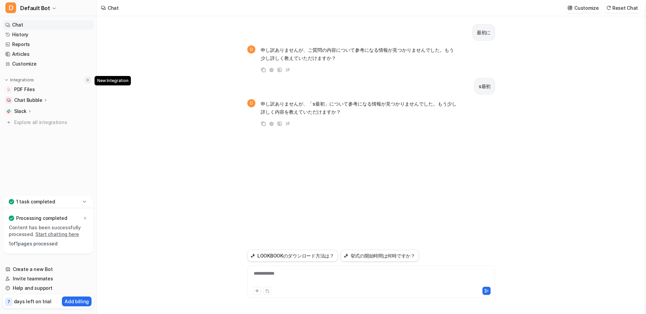
click at [89, 80] on img at bounding box center [87, 80] width 5 height 5
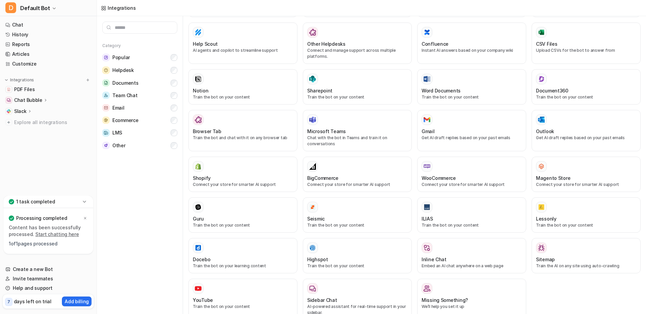
scroll to position [217, 0]
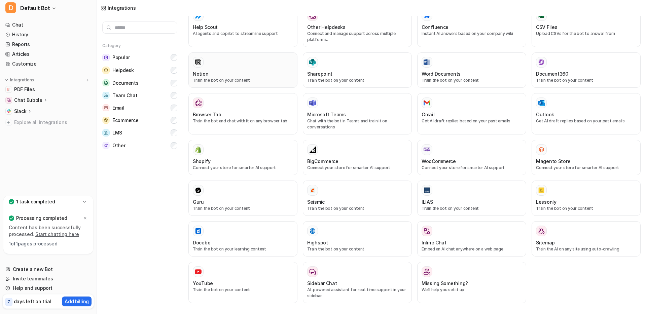
click at [256, 75] on div "Notion" at bounding box center [243, 73] width 100 height 7
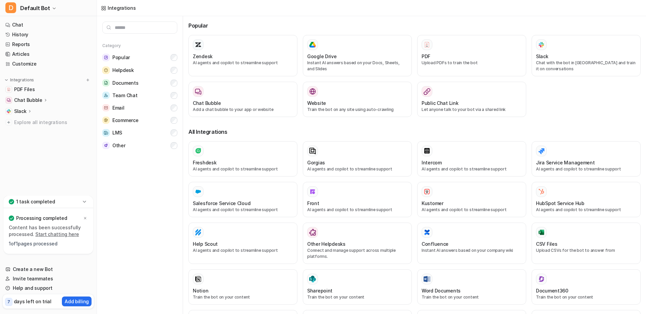
click at [353, 21] on div "Popular Zendesk AI agents and copilot to streamline support Google Drive Instan…" at bounding box center [414, 273] width 452 height 515
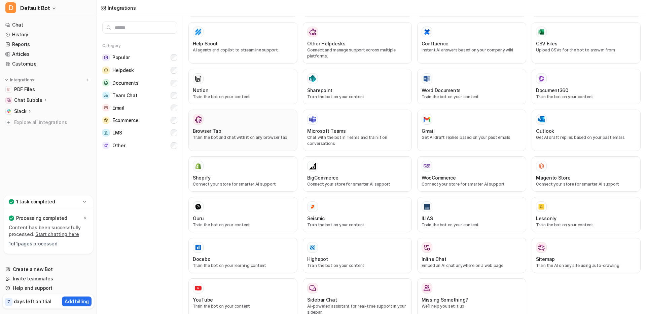
scroll to position [217, 0]
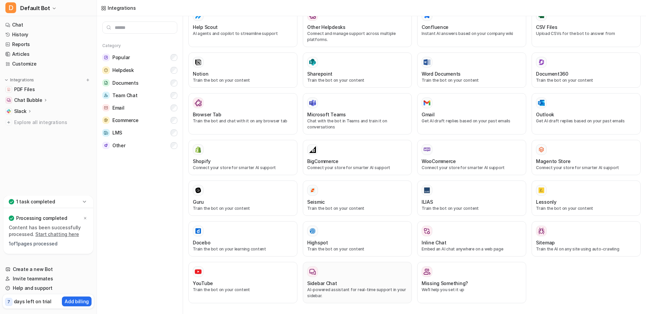
click at [387, 286] on div "Sidebar Chat" at bounding box center [357, 283] width 100 height 7
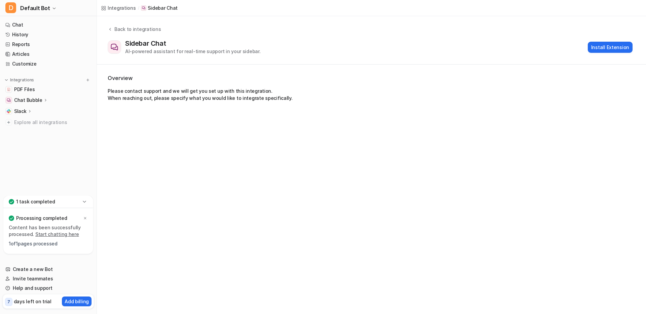
drag, startPoint x: 493, startPoint y: 30, endPoint x: 492, endPoint y: 24, distance: 6.2
click at [492, 26] on div "Back to integrations Sidebar Chat AI-powered assistant for real-time support in…" at bounding box center [371, 40] width 549 height 29
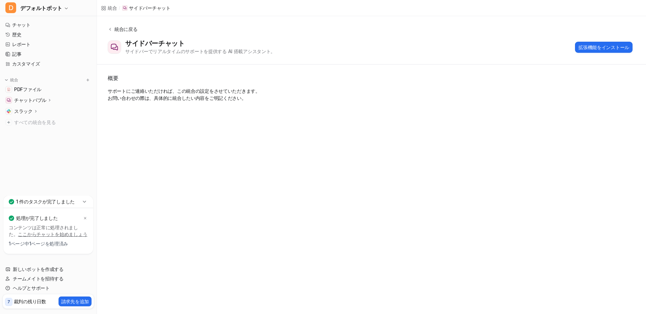
click at [110, 27] on icon at bounding box center [110, 29] width 5 height 5
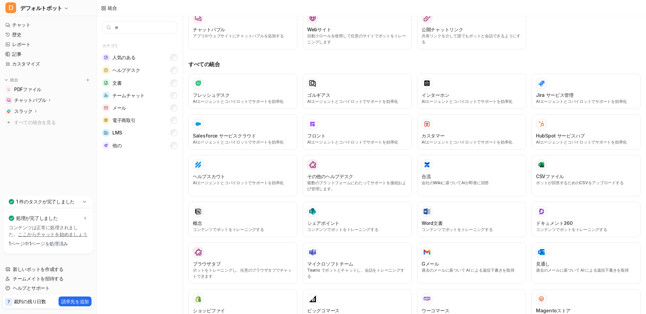
scroll to position [94, 0]
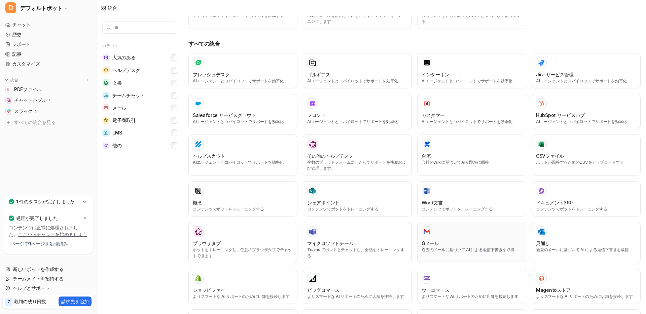
click at [498, 241] on div "Gメール" at bounding box center [472, 243] width 100 height 7
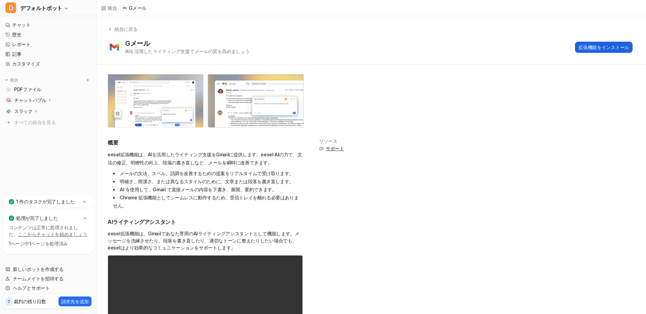
click at [618, 46] on font "拡張機能をインストール" at bounding box center [604, 47] width 51 height 6
click at [113, 27] on div "統合に戻る" at bounding box center [124, 29] width 25 height 7
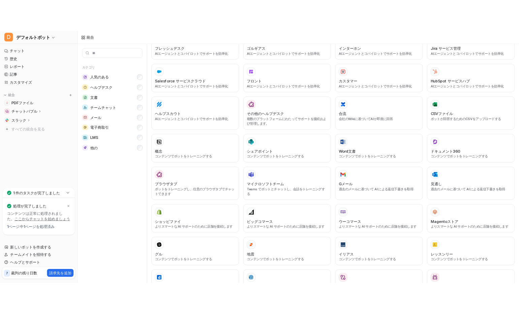
scroll to position [197, 0]
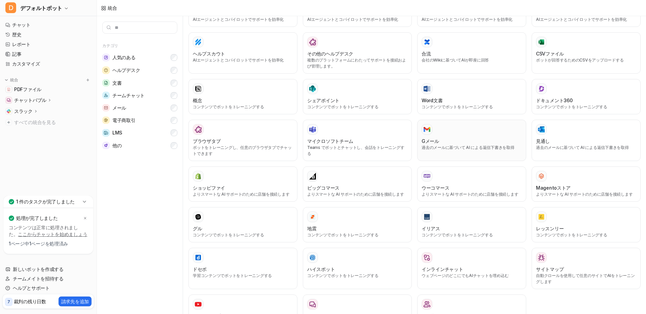
click at [448, 129] on div at bounding box center [472, 129] width 100 height 11
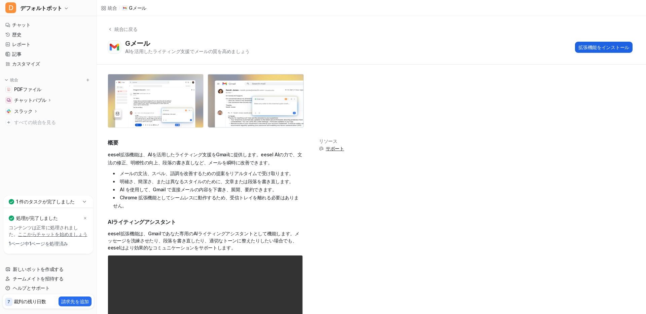
click at [596, 47] on font "拡張機能をインストール" at bounding box center [604, 47] width 51 height 6
click at [408, 56] on div "統合に戻る Gメール AIを活用したライティング支援でメールの質を高めましょう 拡張機能をインストール" at bounding box center [371, 40] width 549 height 48
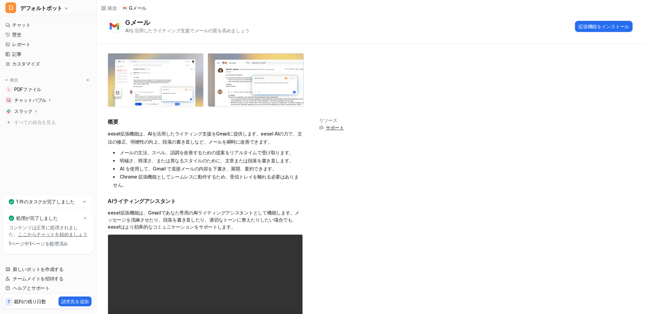
scroll to position [25, 0]
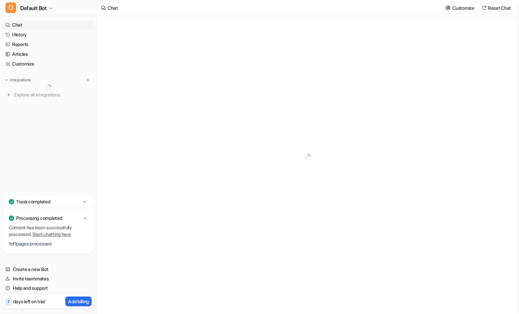
type textarea "**********"
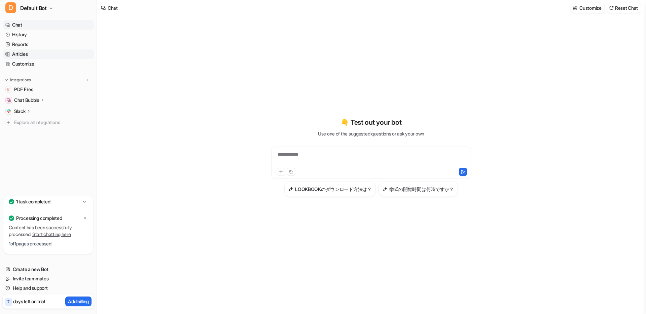
click at [32, 55] on link "Articles" at bounding box center [48, 53] width 91 height 9
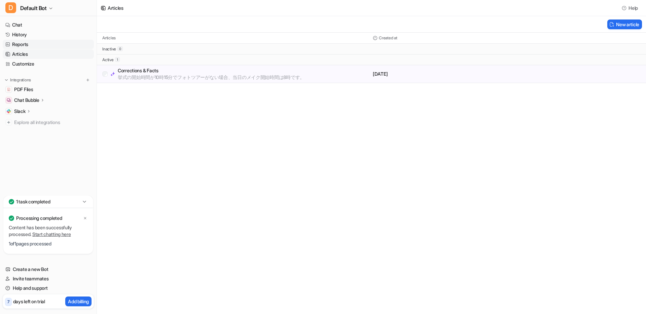
click at [36, 49] on link "Reports" at bounding box center [48, 44] width 91 height 9
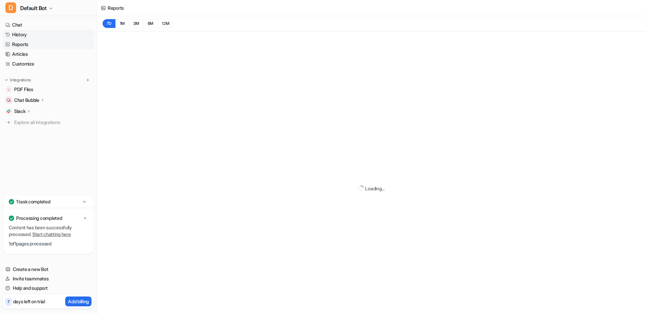
click at [35, 37] on link "History" at bounding box center [48, 34] width 91 height 9
click at [35, 23] on link "Chat" at bounding box center [48, 24] width 91 height 9
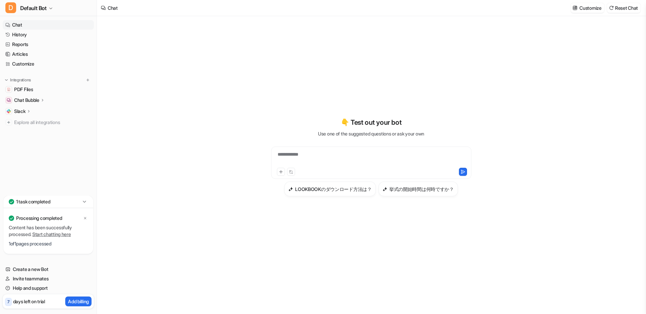
click at [32, 102] on p "Chat Bubble" at bounding box center [26, 100] width 25 height 7
click at [32, 108] on p "Overview" at bounding box center [29, 110] width 20 height 7
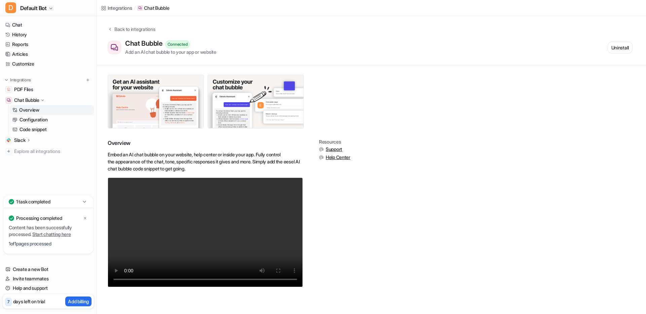
click at [35, 98] on p "Chat Bubble" at bounding box center [26, 100] width 25 height 7
